Goal: Transaction & Acquisition: Purchase product/service

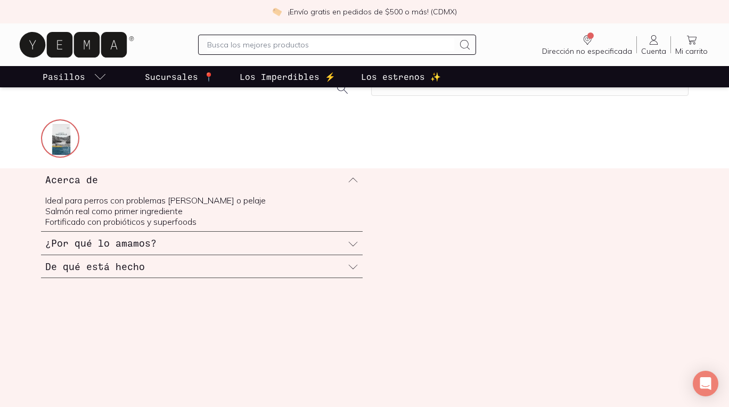
scroll to position [338, 0]
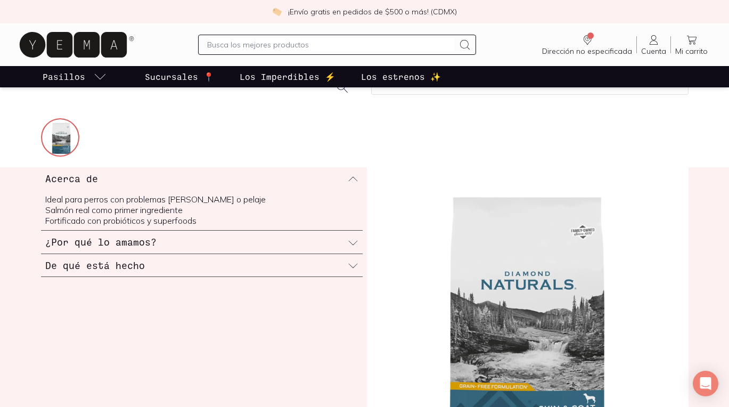
click at [358, 241] on icon at bounding box center [352, 242] width 11 height 11
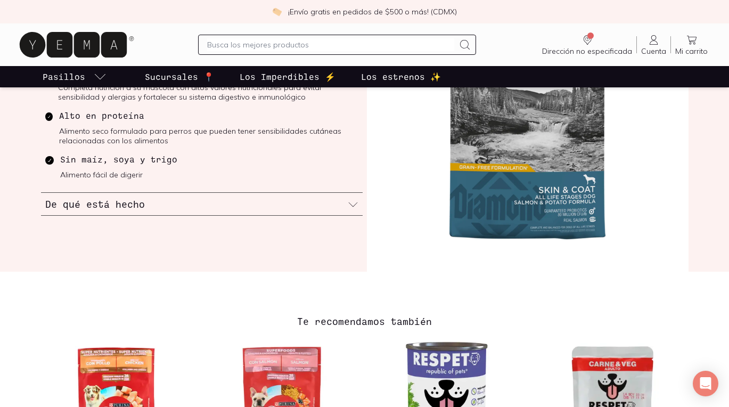
scroll to position [558, 0]
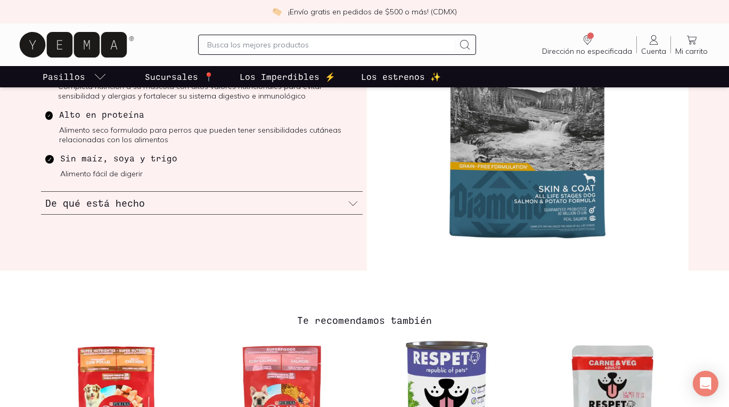
click at [351, 195] on div "De qué está hecho" at bounding box center [201, 203] width 321 height 23
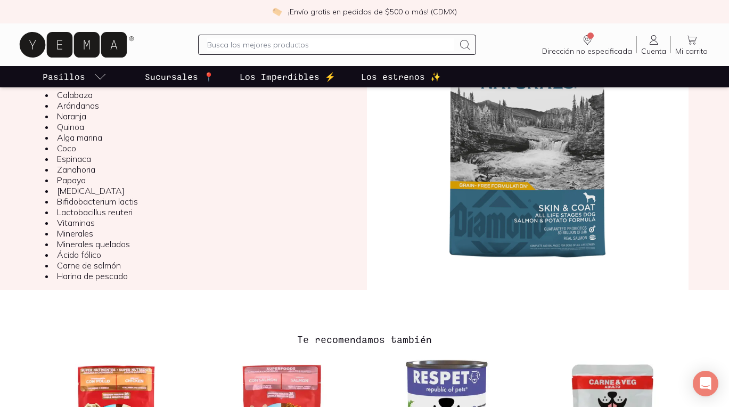
scroll to position [150, 0]
click at [549, 238] on img at bounding box center [527, 127] width 321 height 323
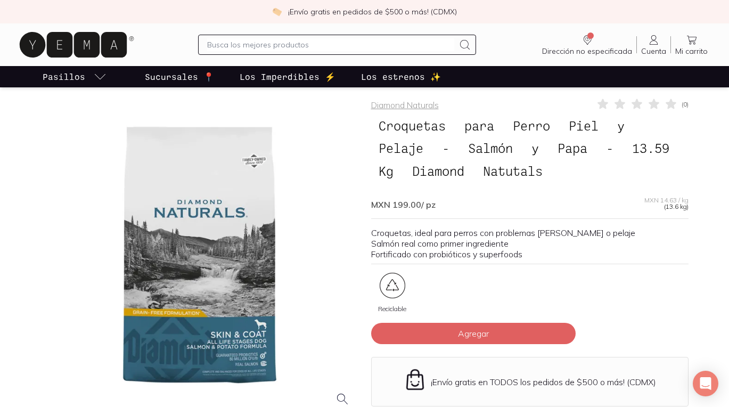
scroll to position [0, 0]
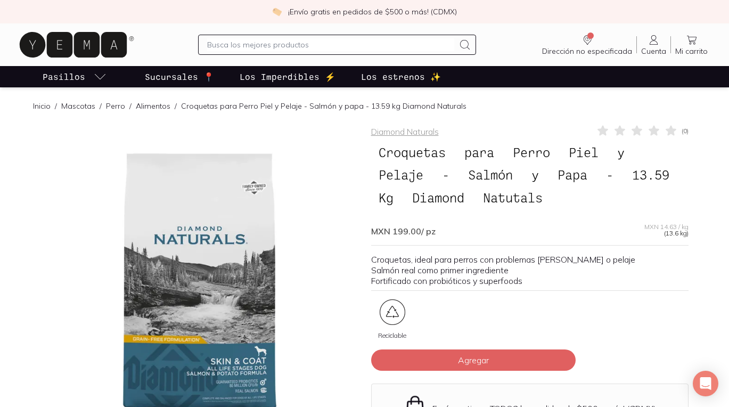
click at [181, 78] on p "Sucursales 📍" at bounding box center [179, 76] width 69 height 13
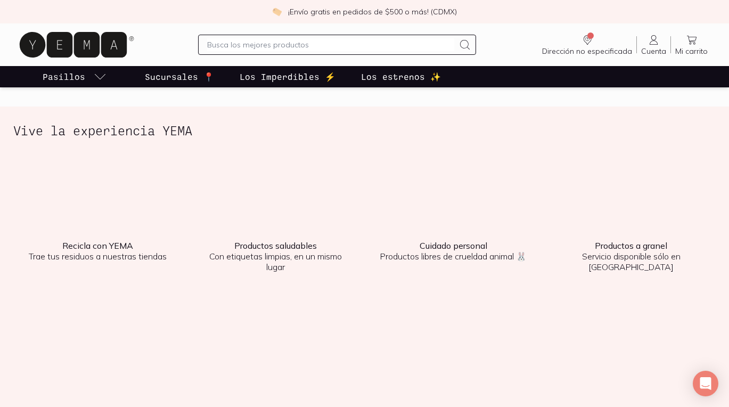
scroll to position [1393, 0]
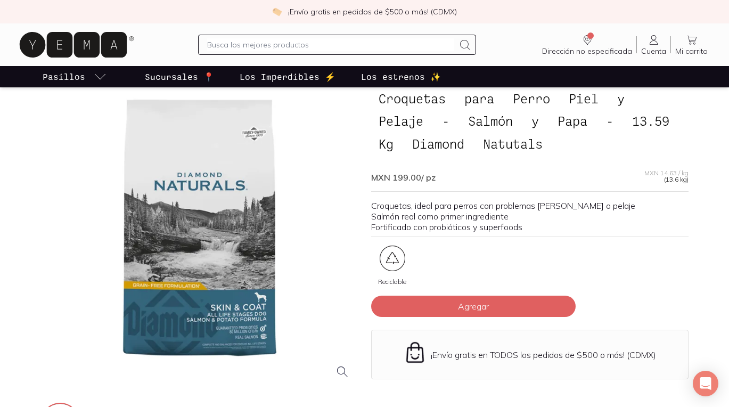
scroll to position [51, 0]
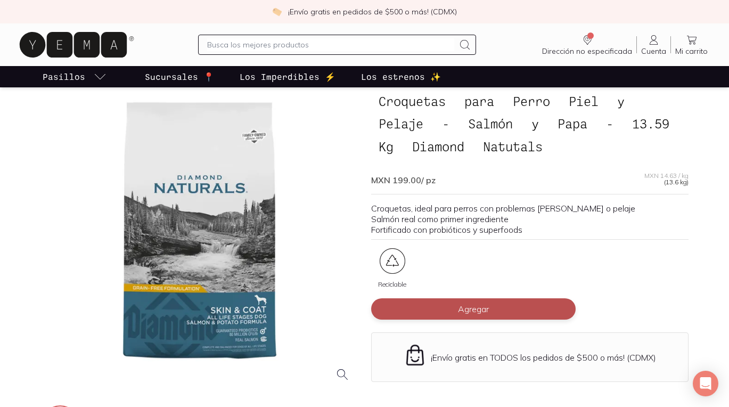
click at [417, 303] on button "Agregar" at bounding box center [473, 308] width 204 height 21
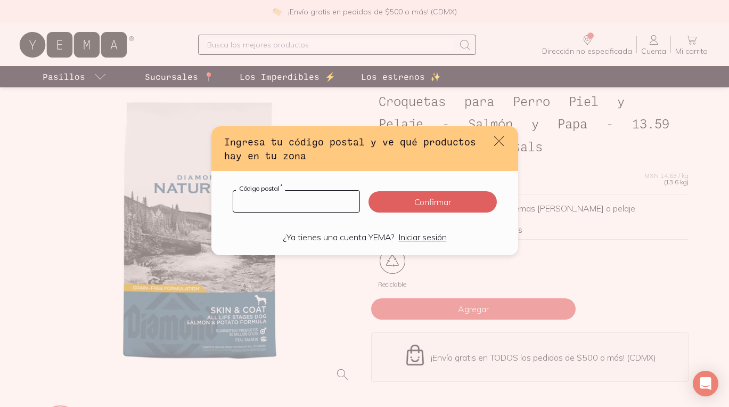
click at [328, 208] on input "default" at bounding box center [296, 201] width 127 height 21
type input "52778"
click at [420, 201] on button "Confirmar" at bounding box center [432, 201] width 128 height 21
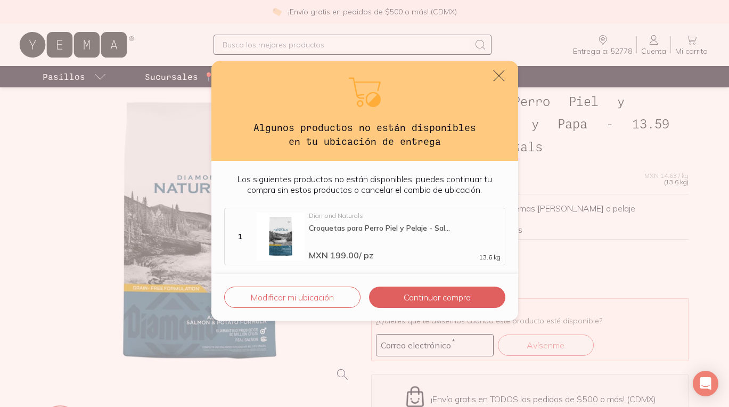
click at [498, 73] on icon "default" at bounding box center [498, 75] width 15 height 15
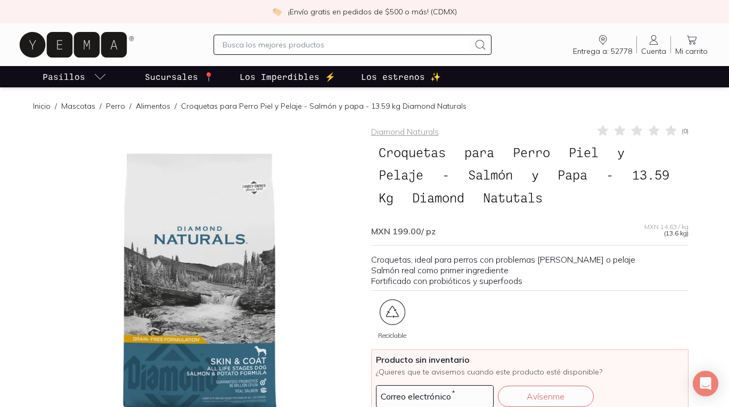
scroll to position [0, 0]
